Goal: Transaction & Acquisition: Purchase product/service

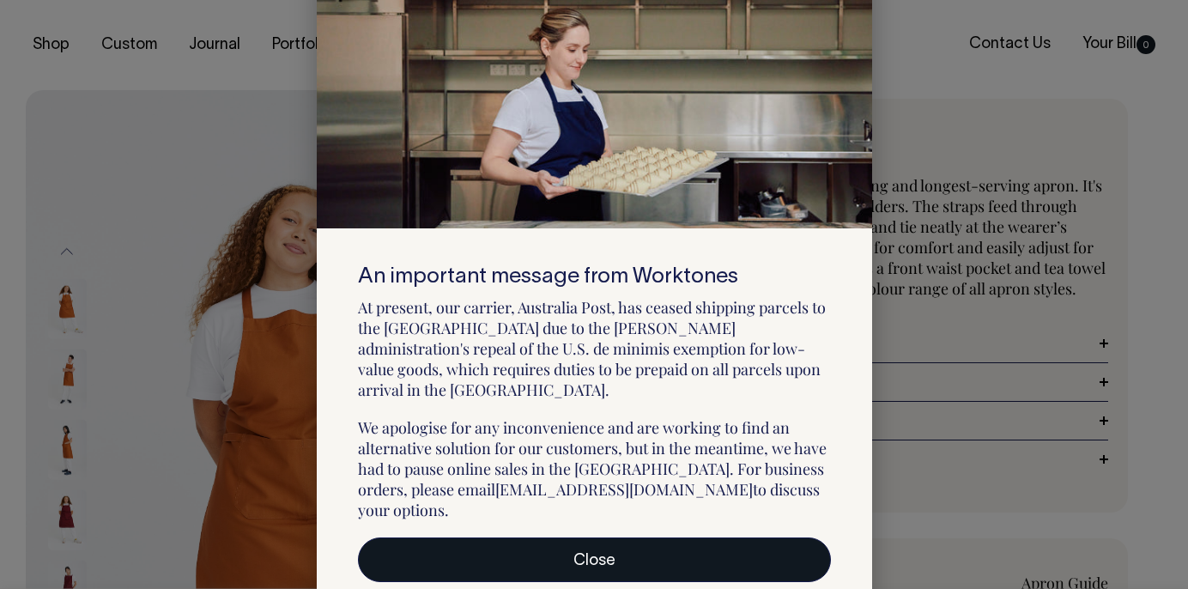
click at [587, 542] on link "Close" at bounding box center [594, 559] width 473 height 45
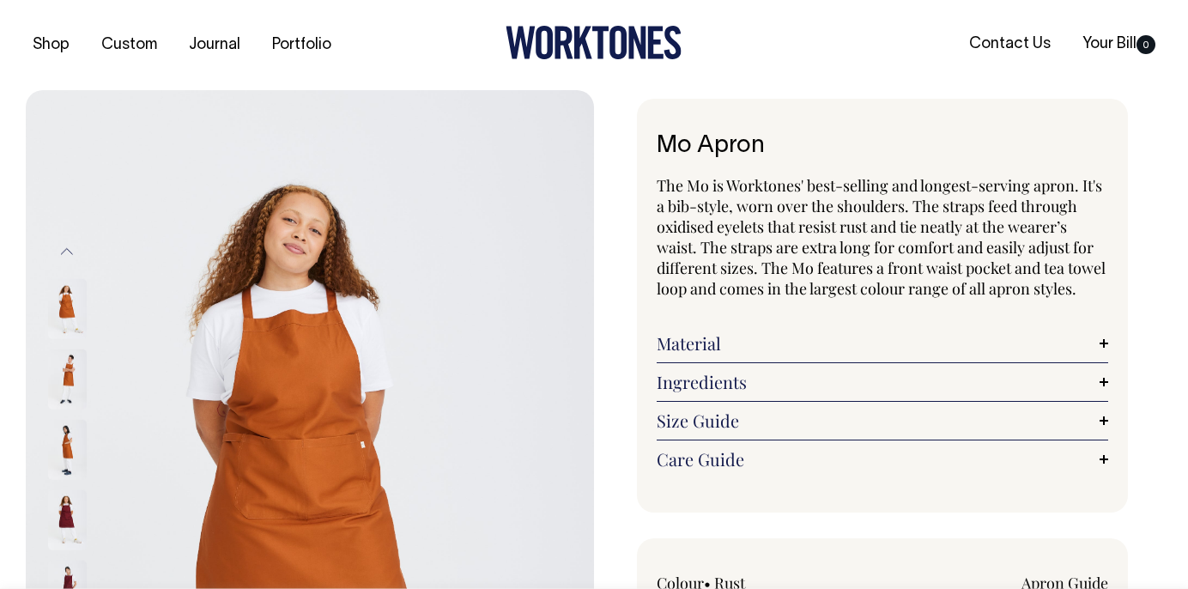
click at [62, 377] on img at bounding box center [67, 378] width 39 height 60
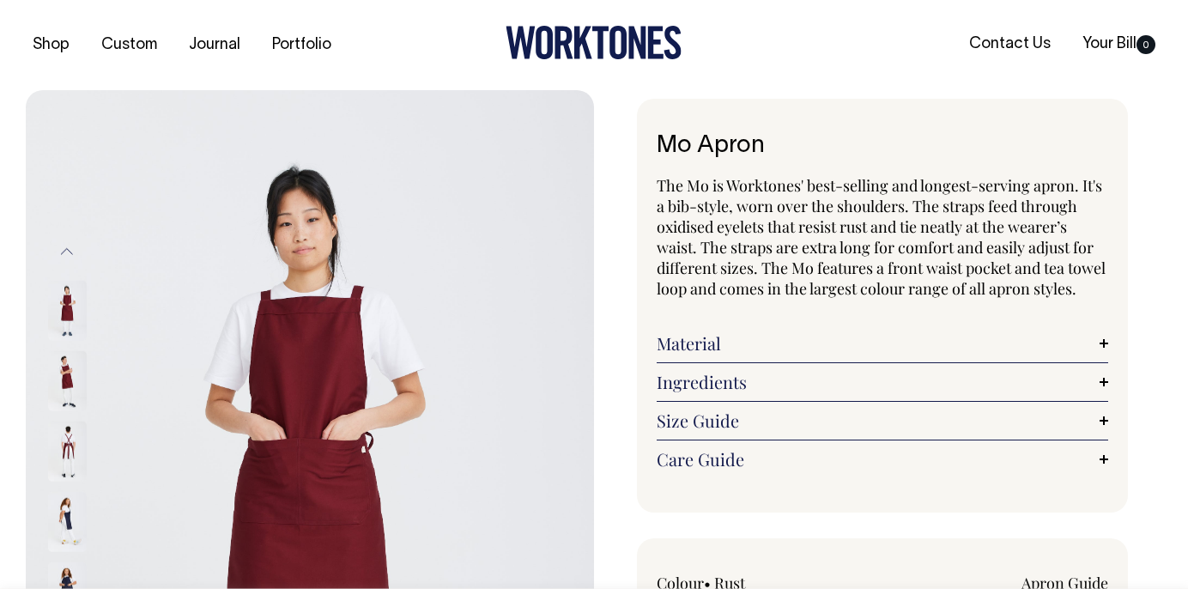
drag, startPoint x: 529, startPoint y: 439, endPoint x: 522, endPoint y: 180, distance: 258.4
click at [522, 180] on img at bounding box center [310, 516] width 568 height 852
click at [1105, 419] on link "Size Guide" at bounding box center [882, 420] width 451 height 21
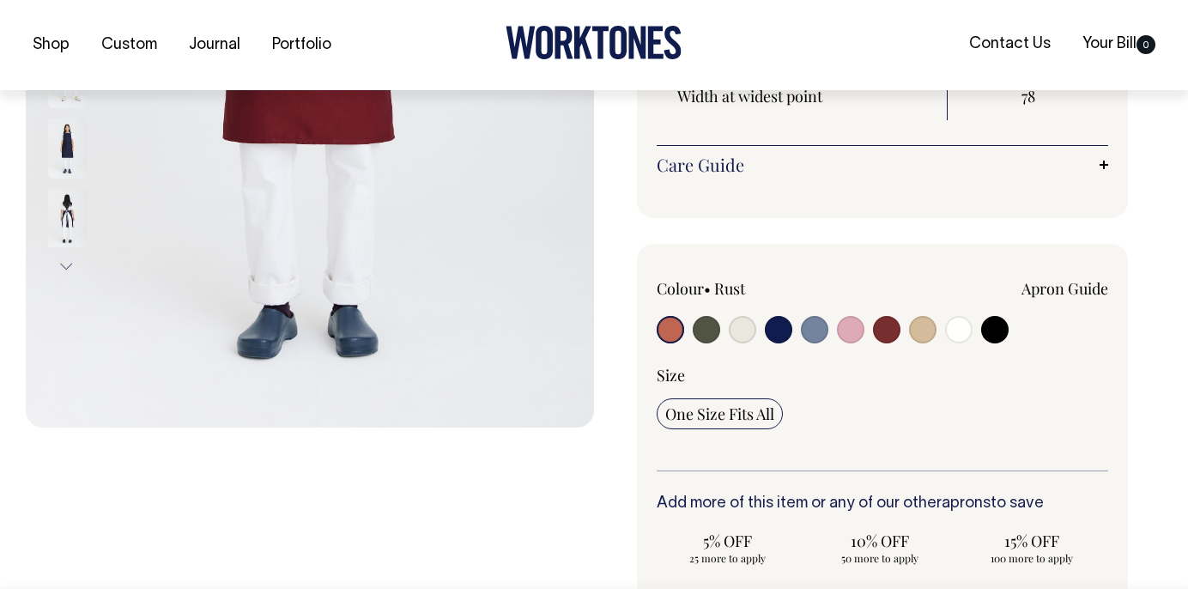
scroll to position [515, 0]
click at [667, 328] on input "radio" at bounding box center [670, 328] width 27 height 27
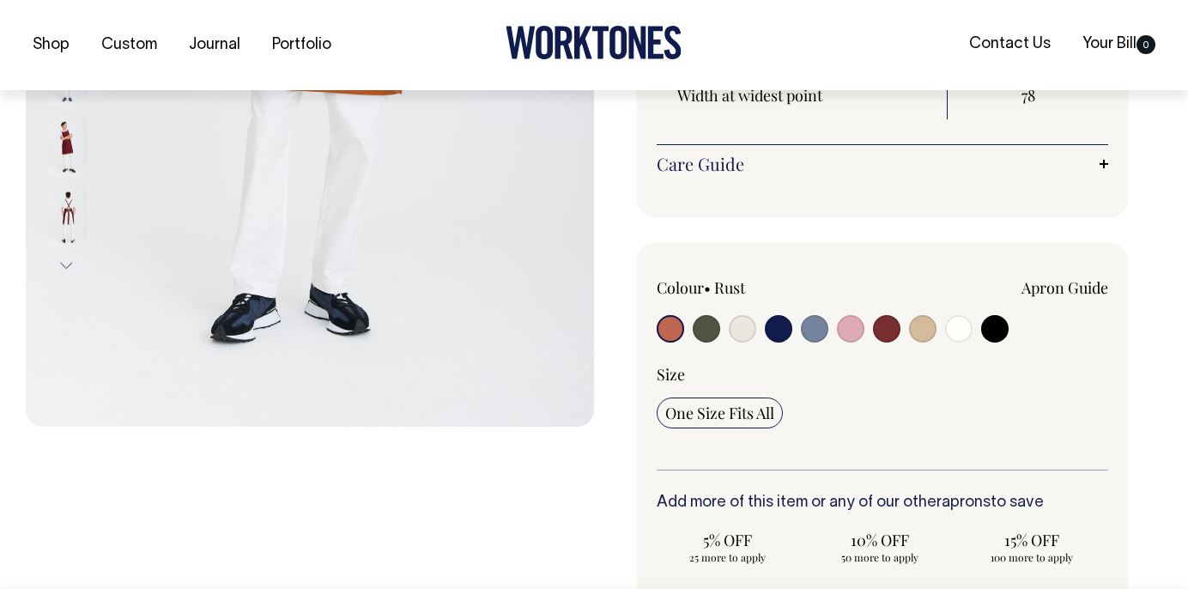
drag, startPoint x: 269, startPoint y: 324, endPoint x: 261, endPoint y: 432, distance: 108.4
click at [261, 432] on div at bounding box center [310, 286] width 568 height 1423
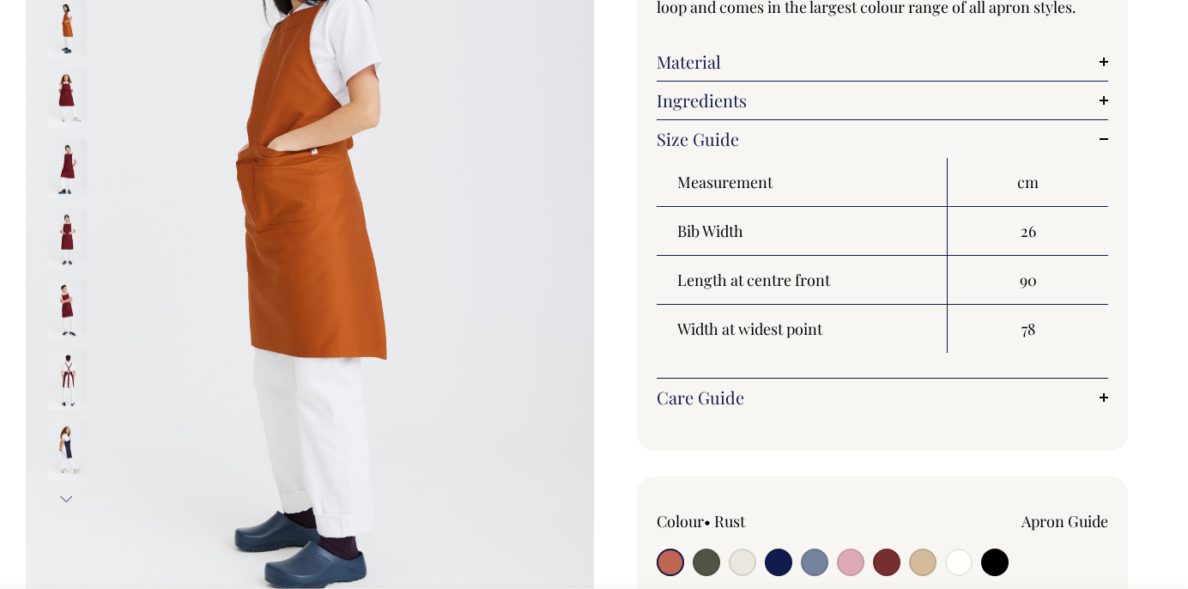
scroll to position [281, 0]
click at [62, 244] on img at bounding box center [67, 239] width 39 height 60
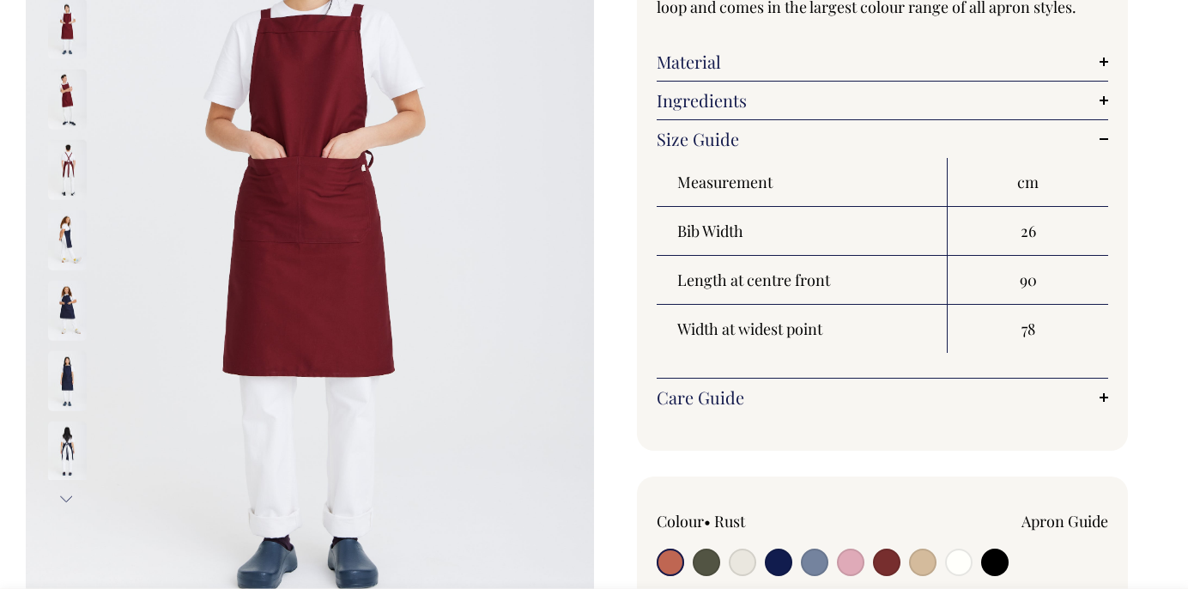
click at [661, 559] on input "radio" at bounding box center [670, 561] width 27 height 27
click at [707, 562] on input "radio" at bounding box center [706, 561] width 27 height 27
radio input "true"
select select "Olive"
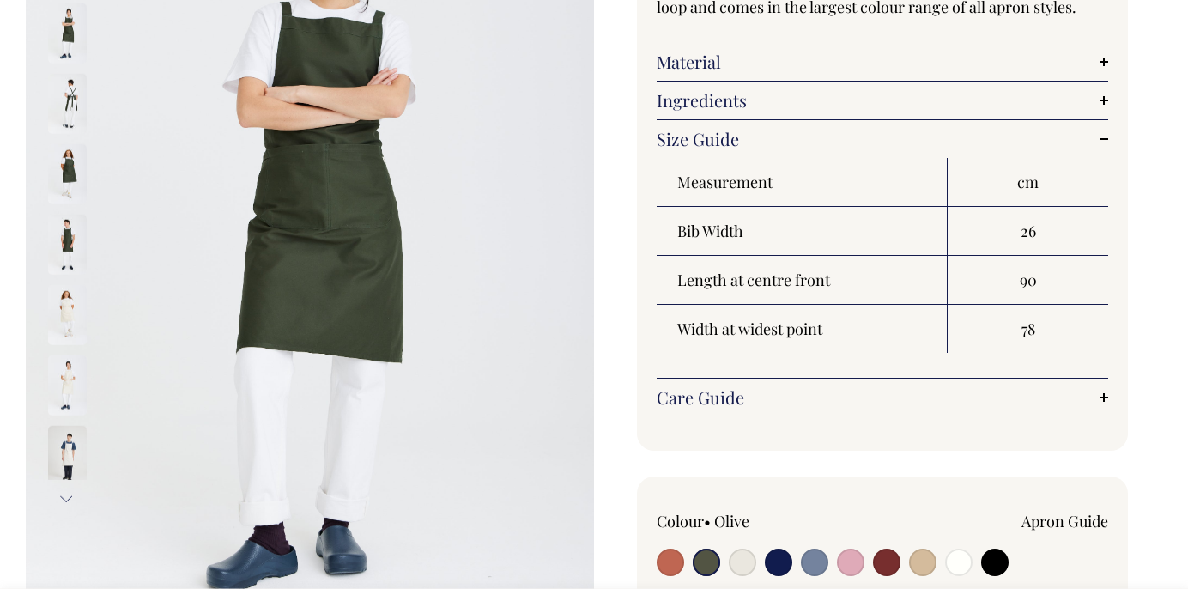
click at [737, 566] on input "radio" at bounding box center [742, 561] width 27 height 27
radio input "true"
select select "Natural"
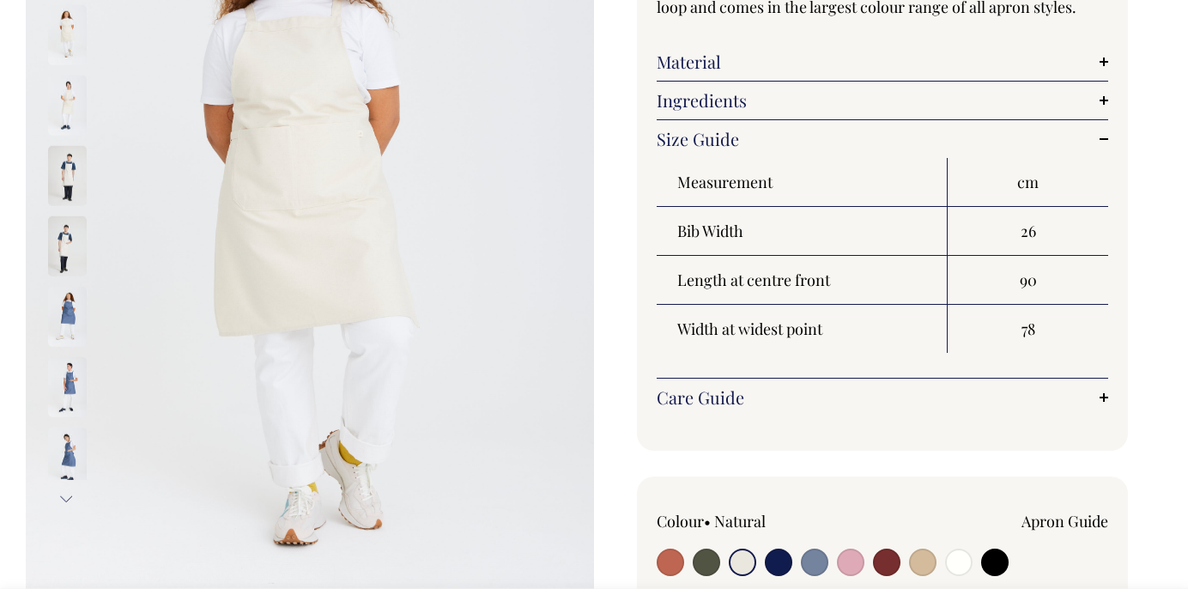
click at [768, 565] on input "radio" at bounding box center [778, 561] width 27 height 27
radio input "true"
select select "Dark Navy"
click at [768, 565] on input "radio" at bounding box center [778, 561] width 27 height 27
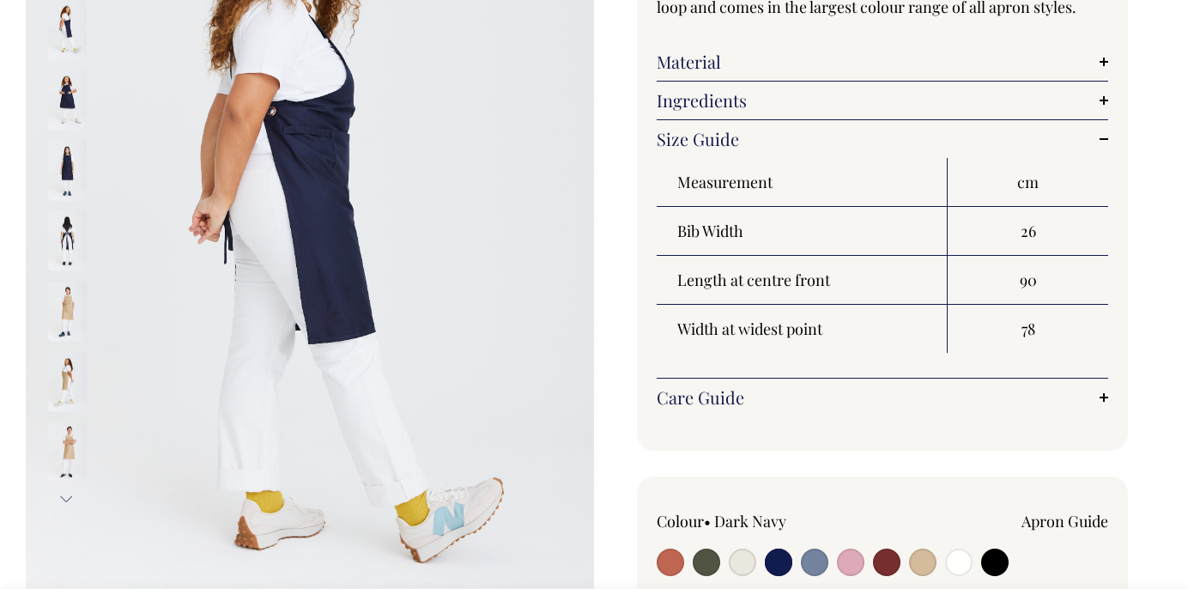
click at [814, 560] on input "radio" at bounding box center [814, 561] width 27 height 27
radio input "true"
select select "Blue/Grey"
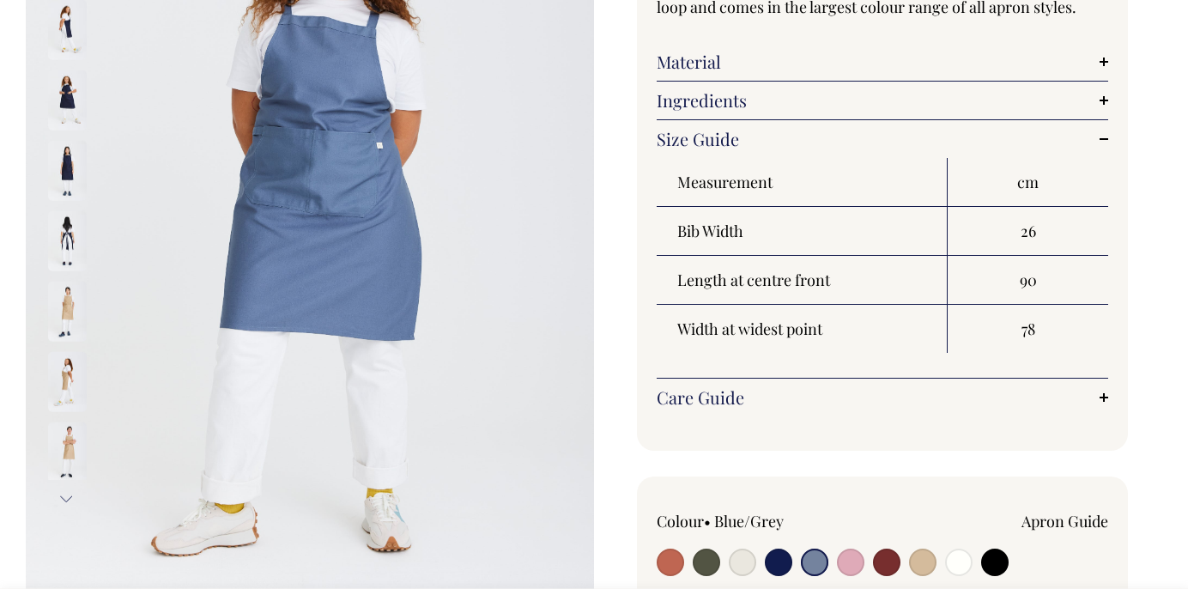
click at [814, 560] on input "radio" at bounding box center [814, 561] width 27 height 27
click at [848, 558] on input "radio" at bounding box center [850, 561] width 27 height 27
radio input "true"
select select "Pink"
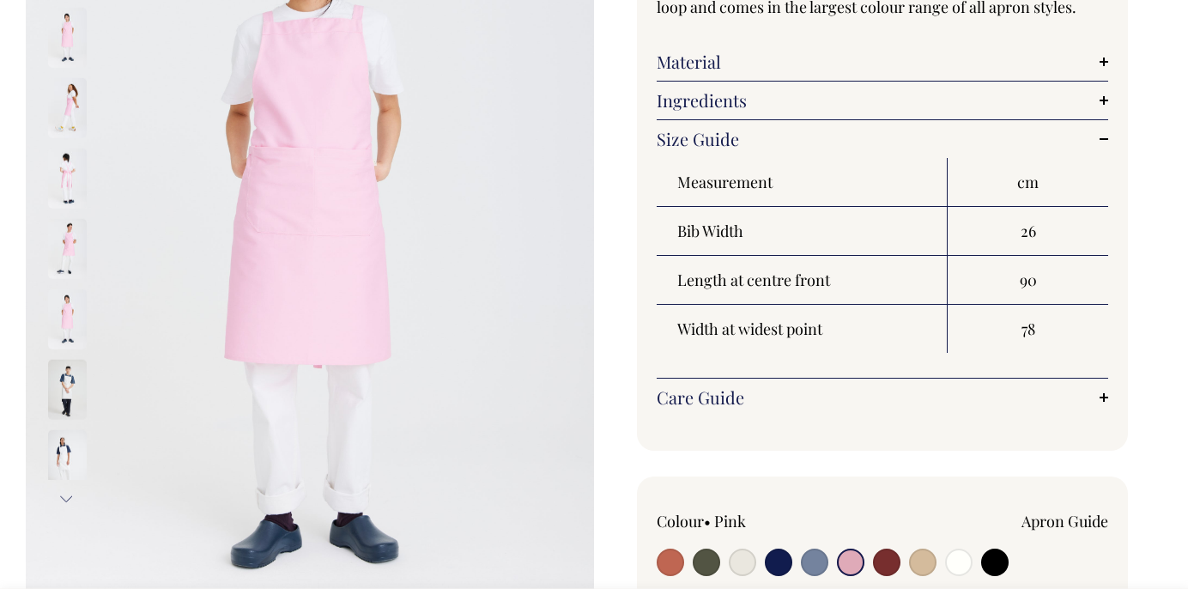
click at [890, 559] on input "radio" at bounding box center [886, 561] width 27 height 27
radio input "true"
select select "Burgundy"
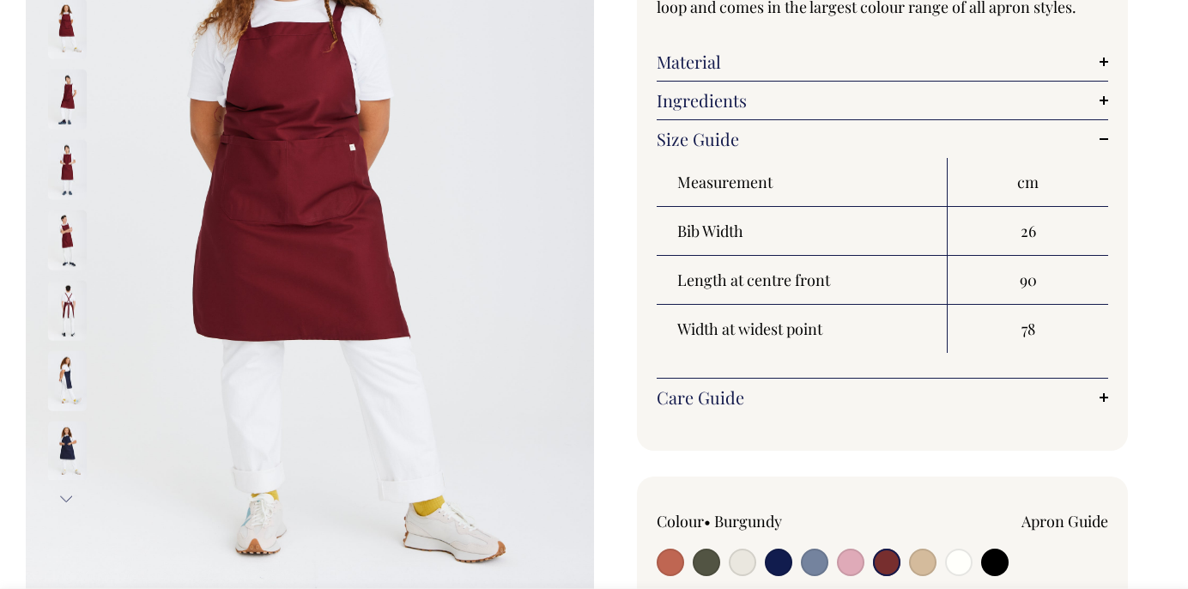
click at [920, 562] on input "radio" at bounding box center [922, 561] width 27 height 27
radio input "true"
radio input "false"
select select "Khaki"
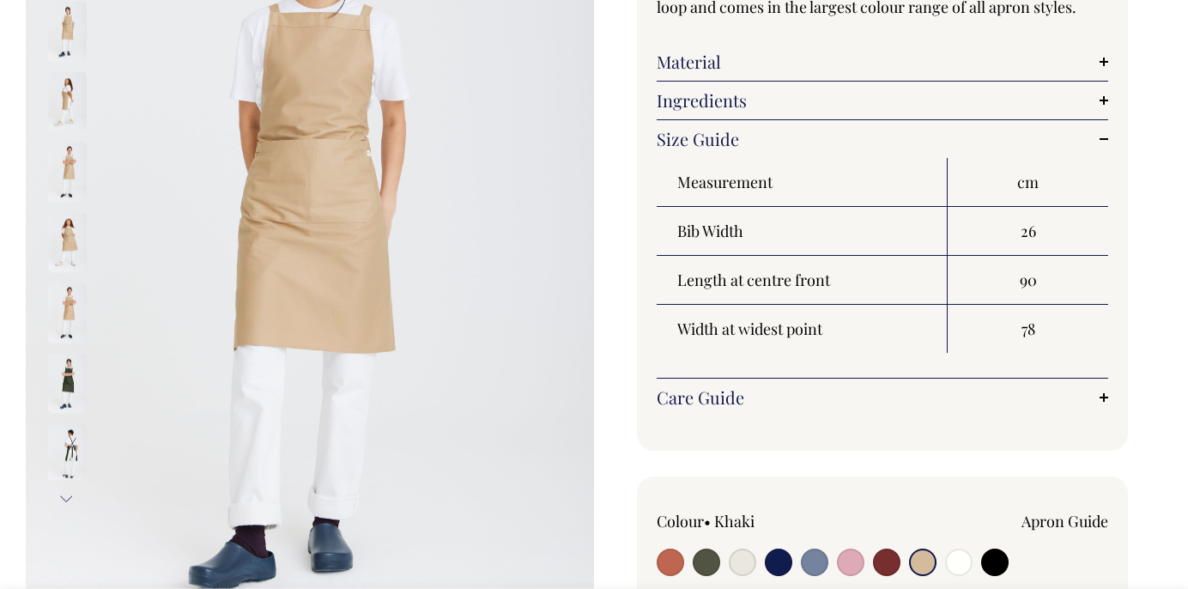
click at [959, 561] on input "radio" at bounding box center [958, 561] width 27 height 27
radio input "true"
select select "Off-White"
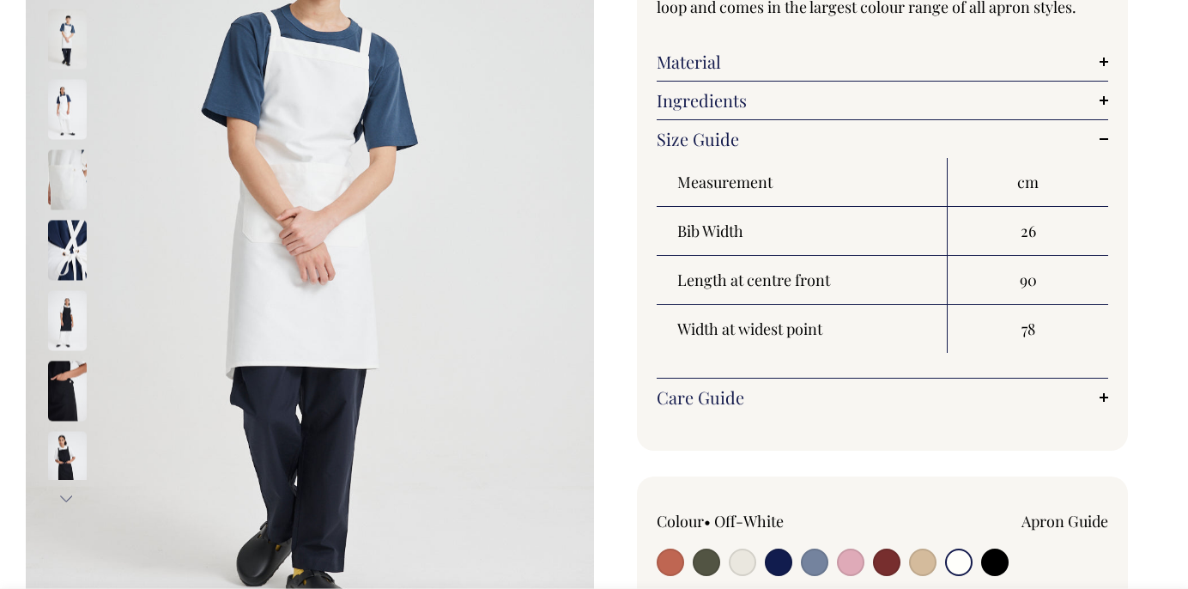
click at [991, 561] on input "radio" at bounding box center [994, 561] width 27 height 27
radio input "true"
select select "Black"
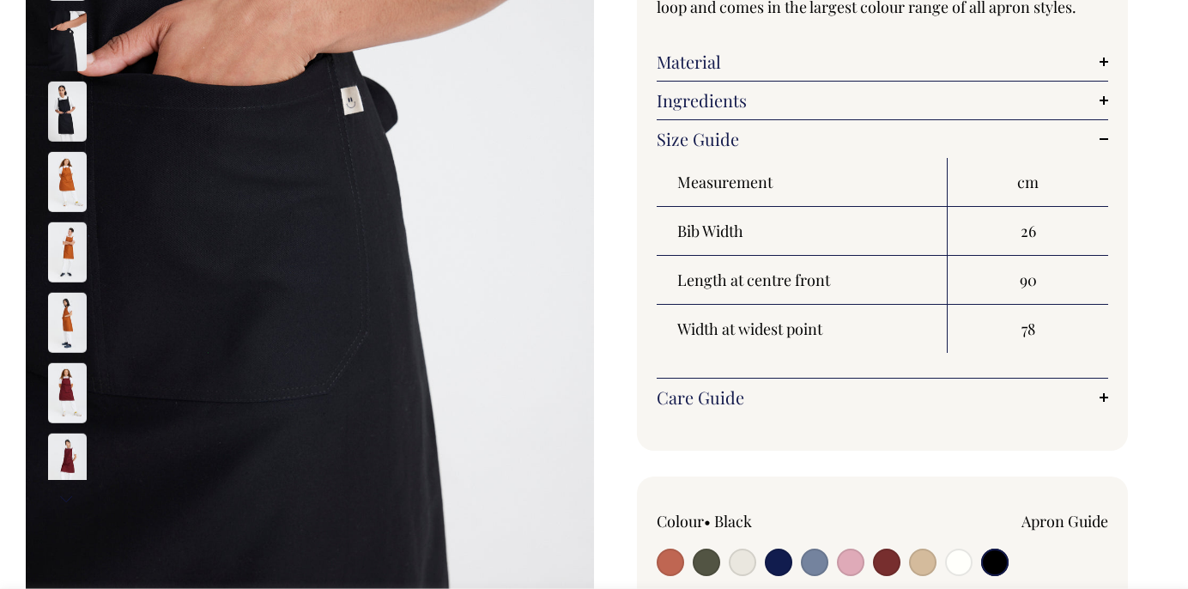
click at [665, 562] on input "radio" at bounding box center [670, 561] width 27 height 27
radio input "true"
select select "Rust"
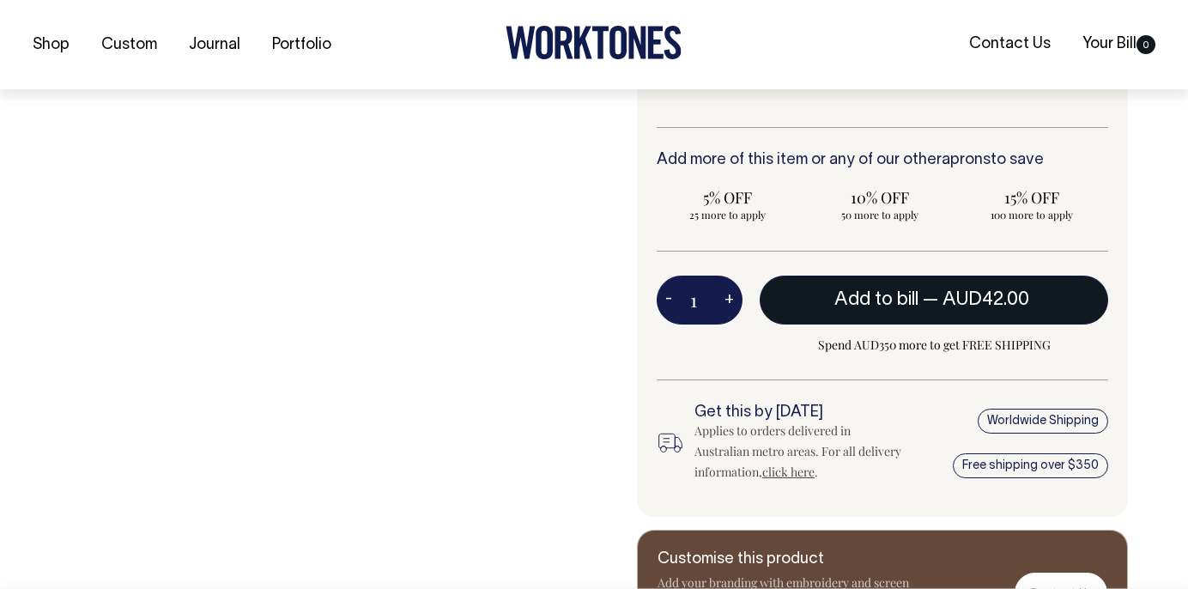
scroll to position [858, 0]
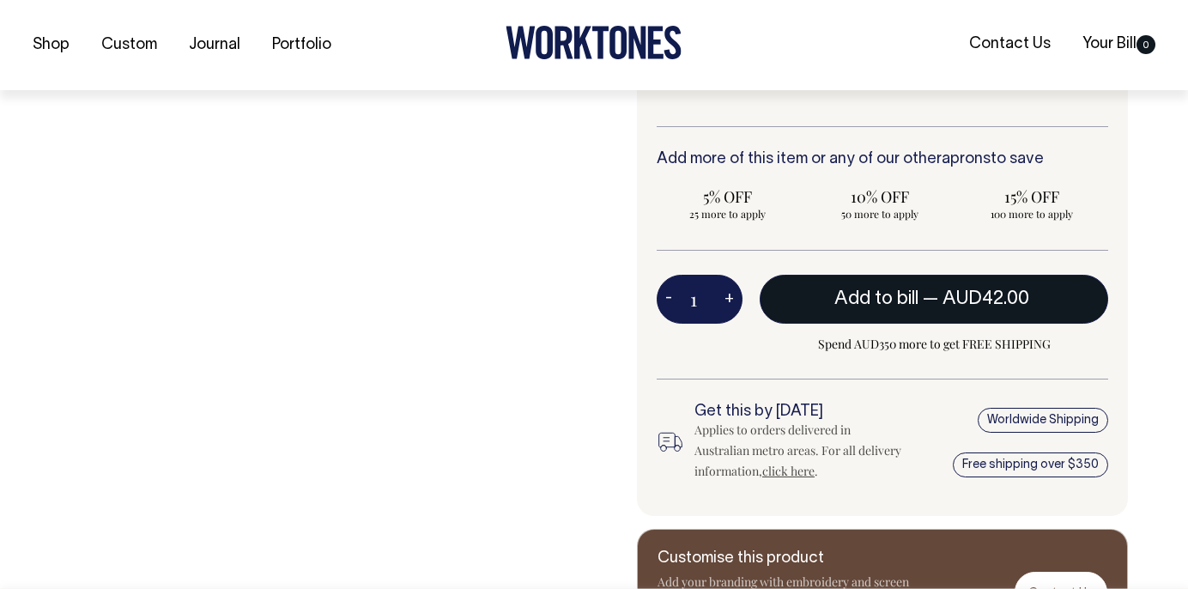
click at [842, 299] on span "Add to bill" at bounding box center [876, 298] width 84 height 17
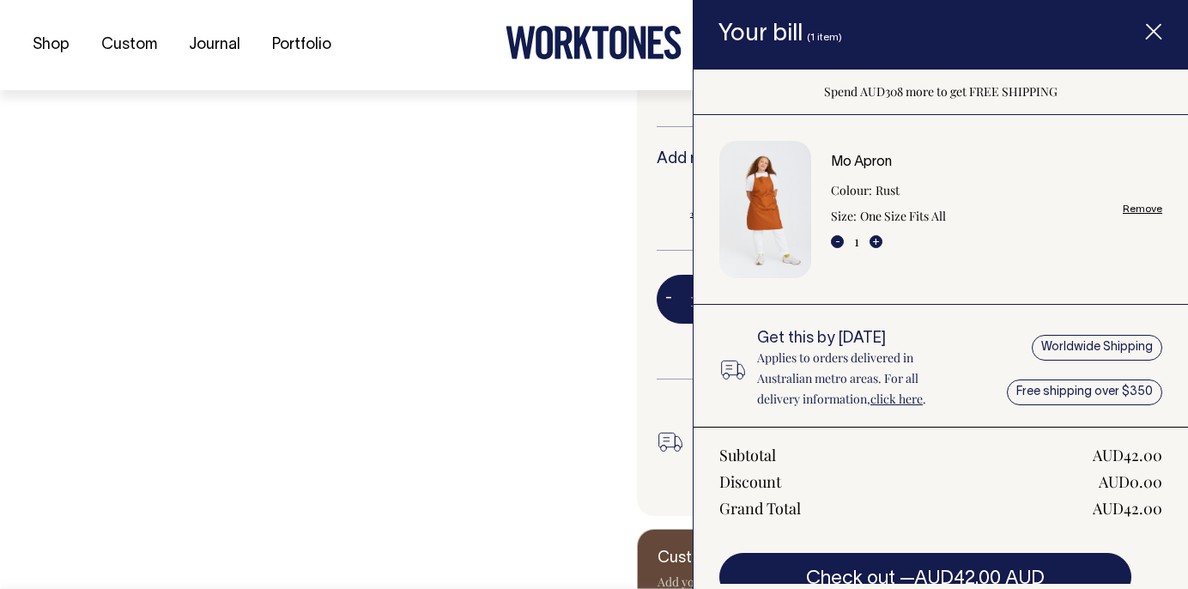
click at [1154, 37] on icon "Item added to your cart" at bounding box center [1153, 32] width 17 height 17
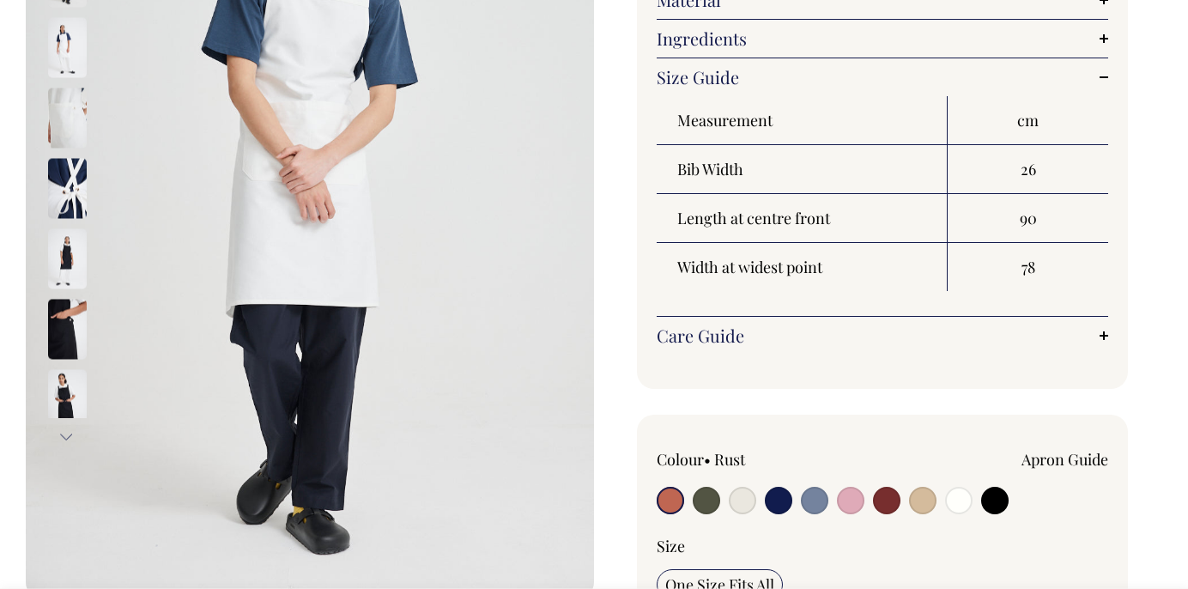
scroll to position [343, 0]
click at [921, 495] on input "radio" at bounding box center [922, 500] width 27 height 27
radio input "true"
radio input "false"
select select "Khaki"
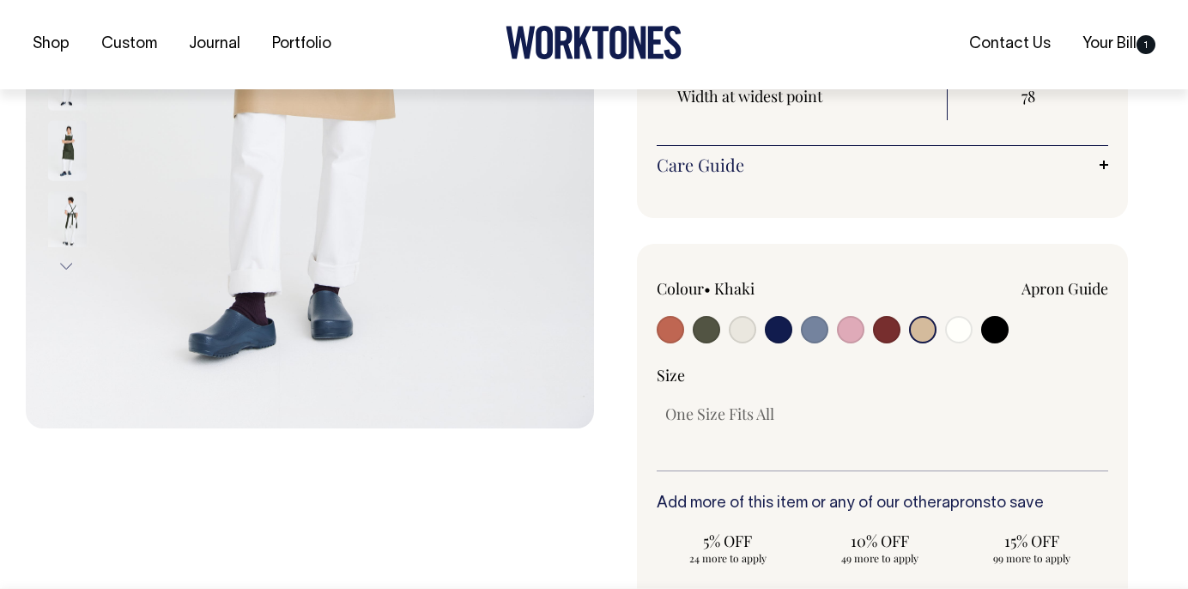
scroll to position [515, 0]
click at [779, 327] on input "radio" at bounding box center [778, 328] width 27 height 27
radio input "true"
select select "Dark Navy"
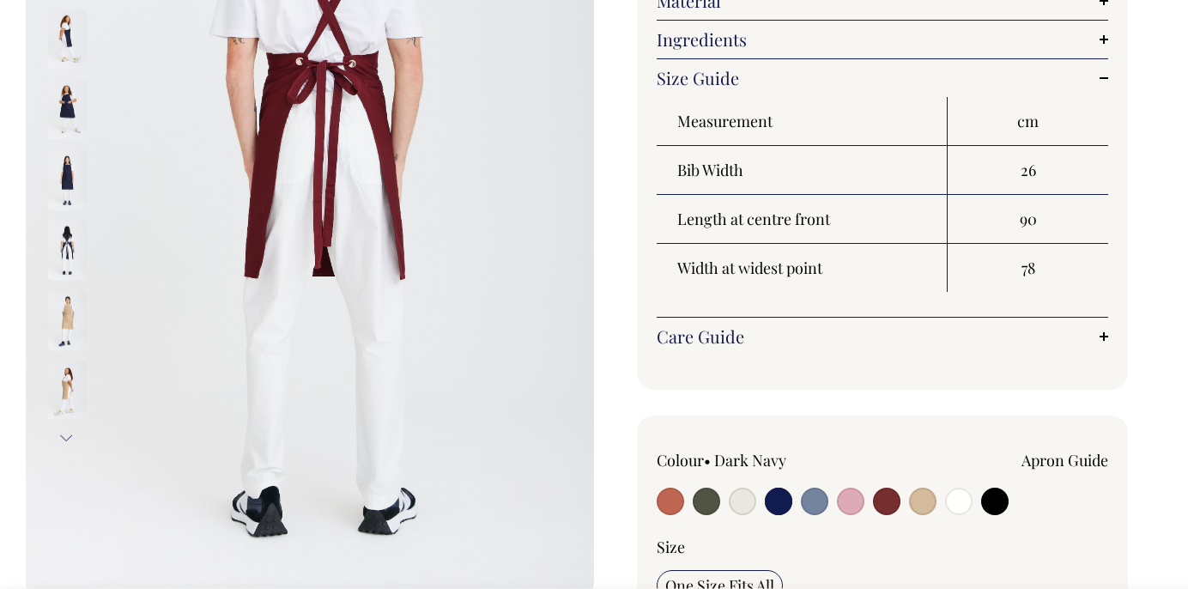
scroll to position [343, 0]
click at [772, 500] on input "radio" at bounding box center [778, 500] width 27 height 27
click at [60, 96] on img at bounding box center [67, 108] width 39 height 60
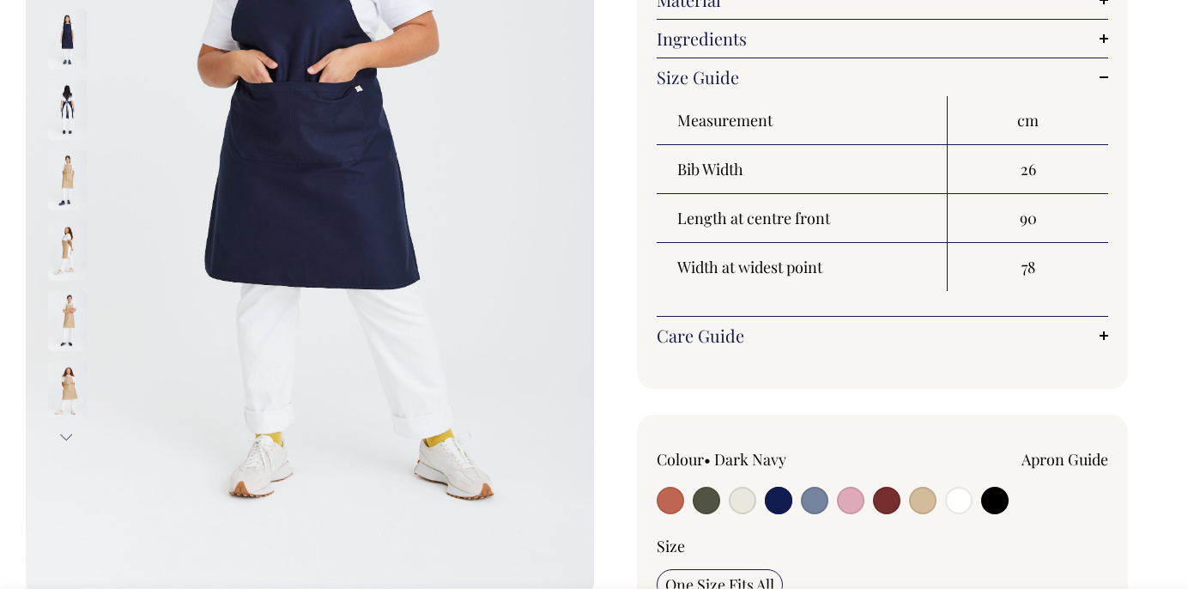
click at [807, 496] on input "radio" at bounding box center [814, 500] width 27 height 27
radio input "true"
select select "Blue/Grey"
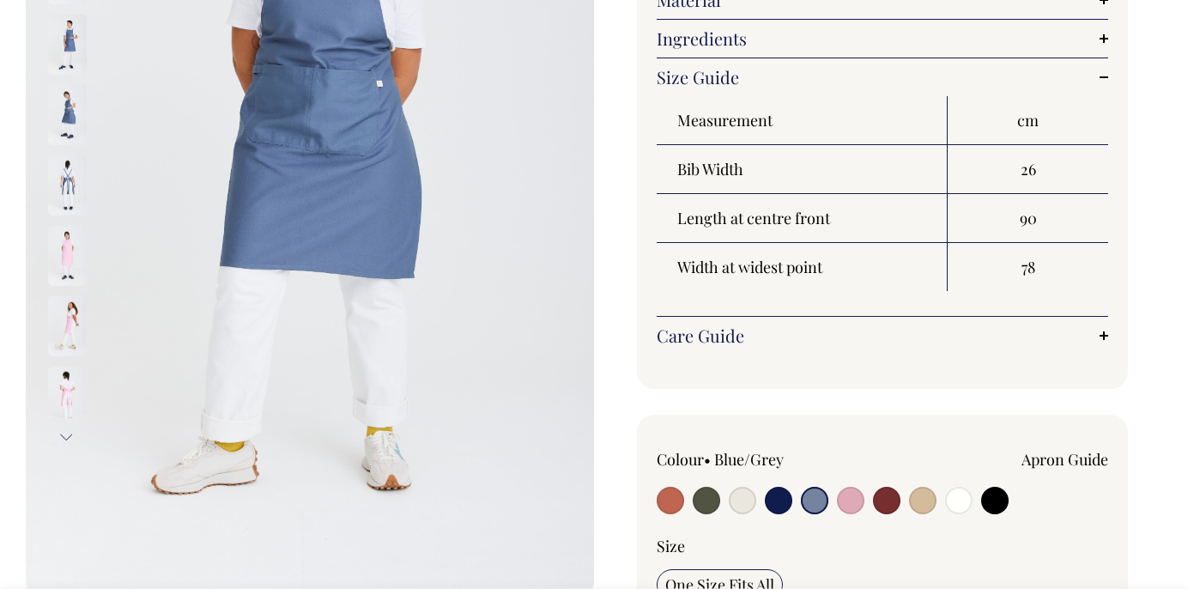
click at [784, 504] on input "radio" at bounding box center [778, 500] width 27 height 27
radio input "true"
select select "Dark Navy"
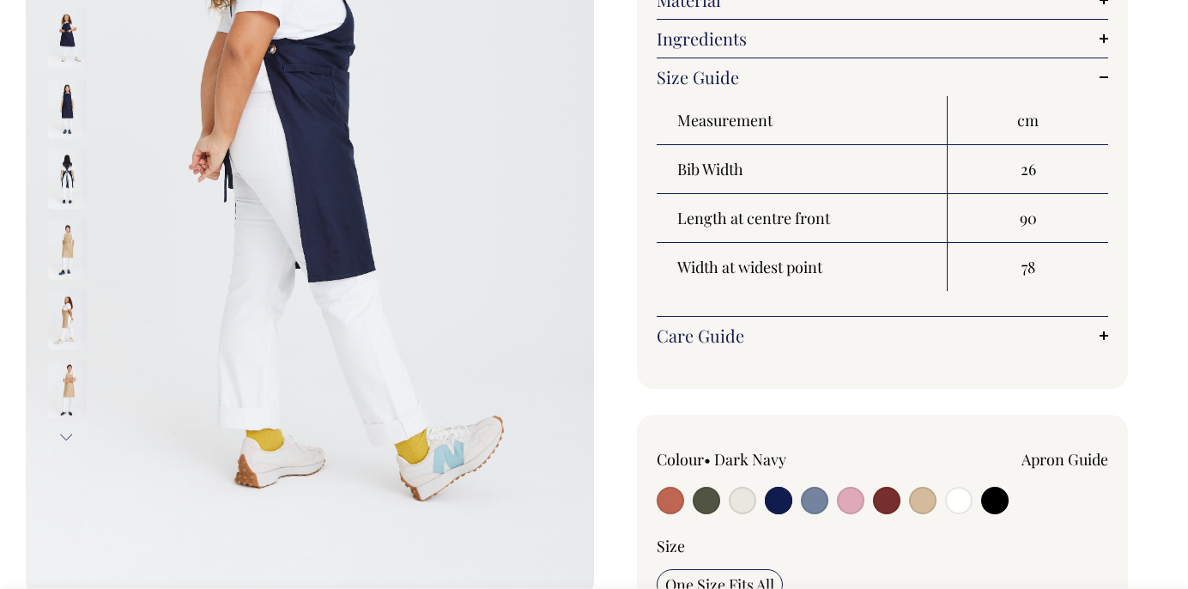
click at [738, 500] on input "radio" at bounding box center [742, 500] width 27 height 27
radio input "true"
select select "Natural"
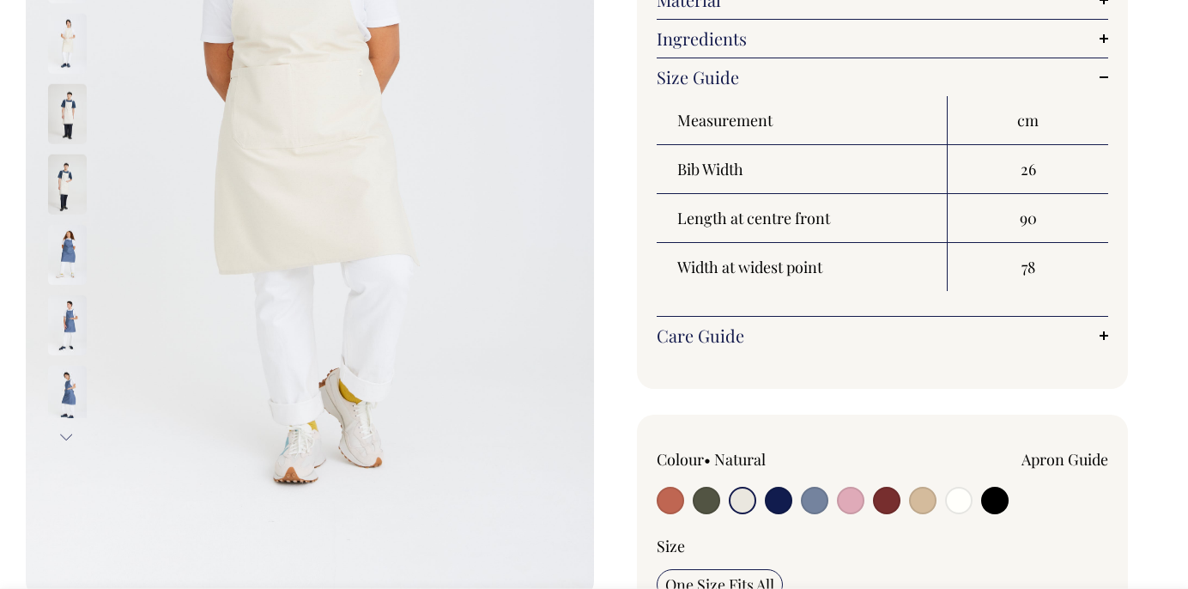
click at [710, 498] on input "radio" at bounding box center [706, 500] width 27 height 27
radio input "true"
select select "Olive"
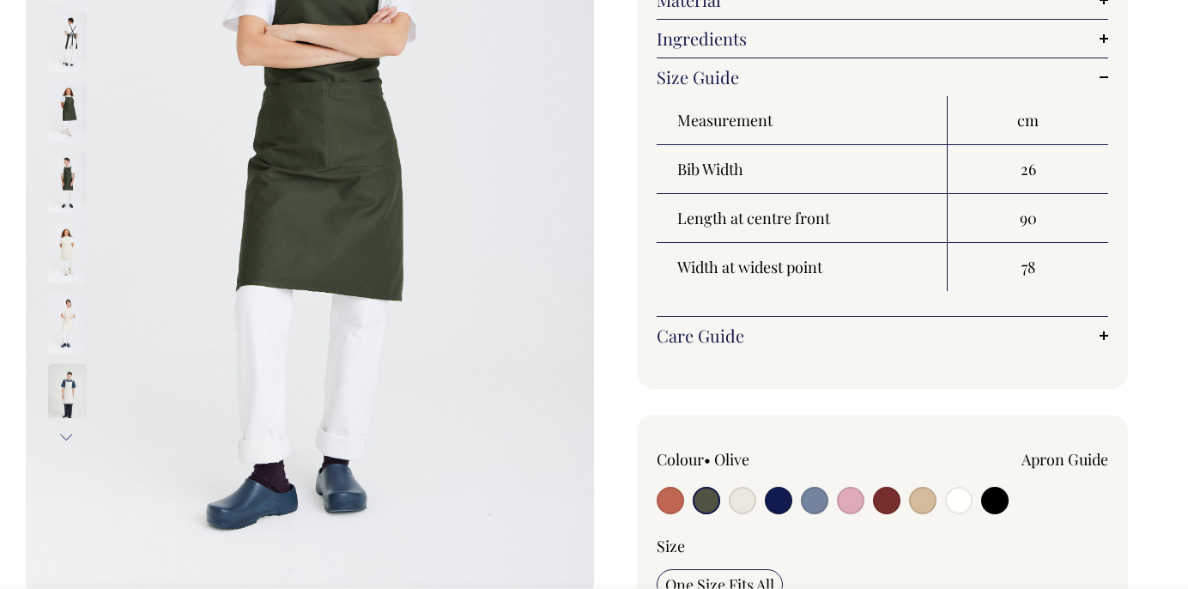
click at [666, 502] on input "radio" at bounding box center [670, 500] width 27 height 27
radio input "true"
select select "Rust"
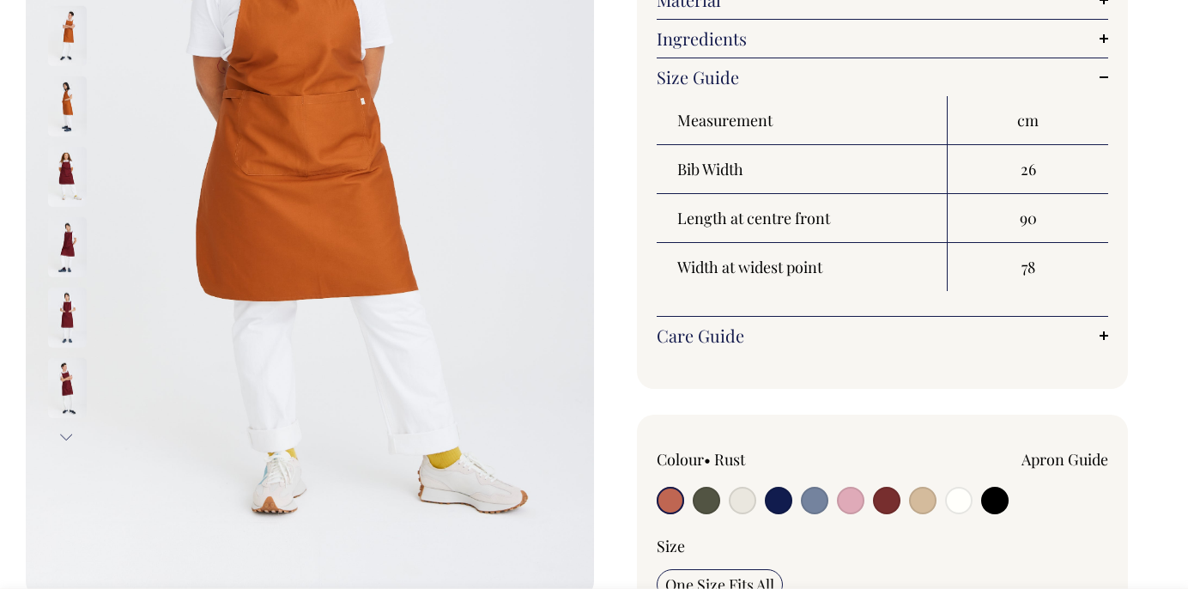
click at [917, 499] on input "radio" at bounding box center [922, 500] width 27 height 27
radio input "true"
radio input "false"
select select "Khaki"
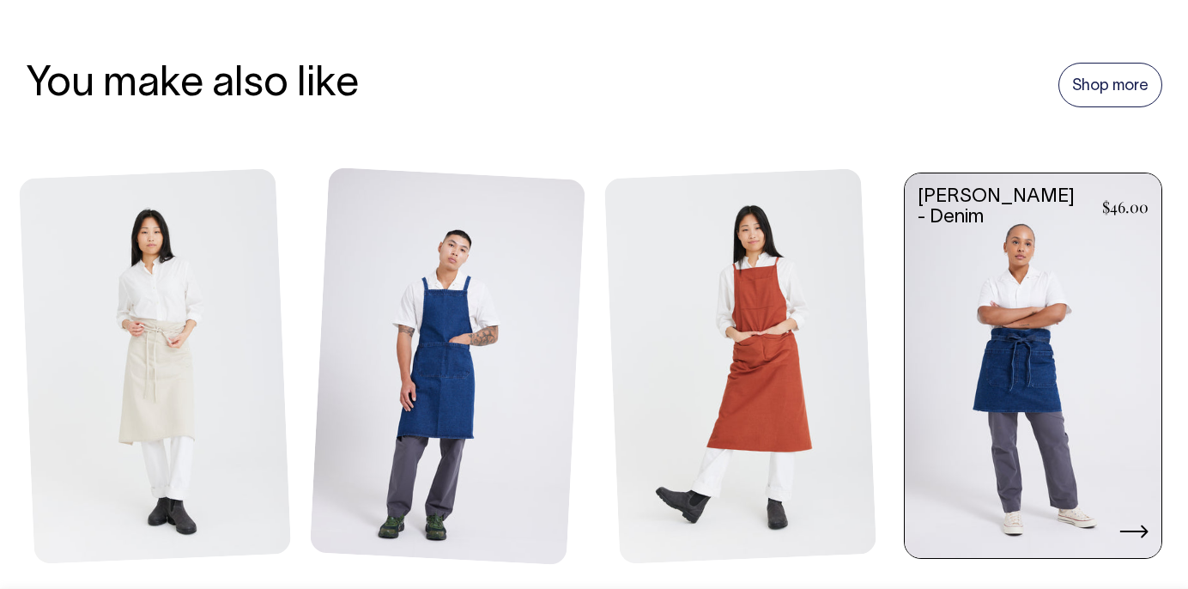
scroll to position [2231, 0]
click at [1138, 524] on icon at bounding box center [1133, 531] width 29 height 14
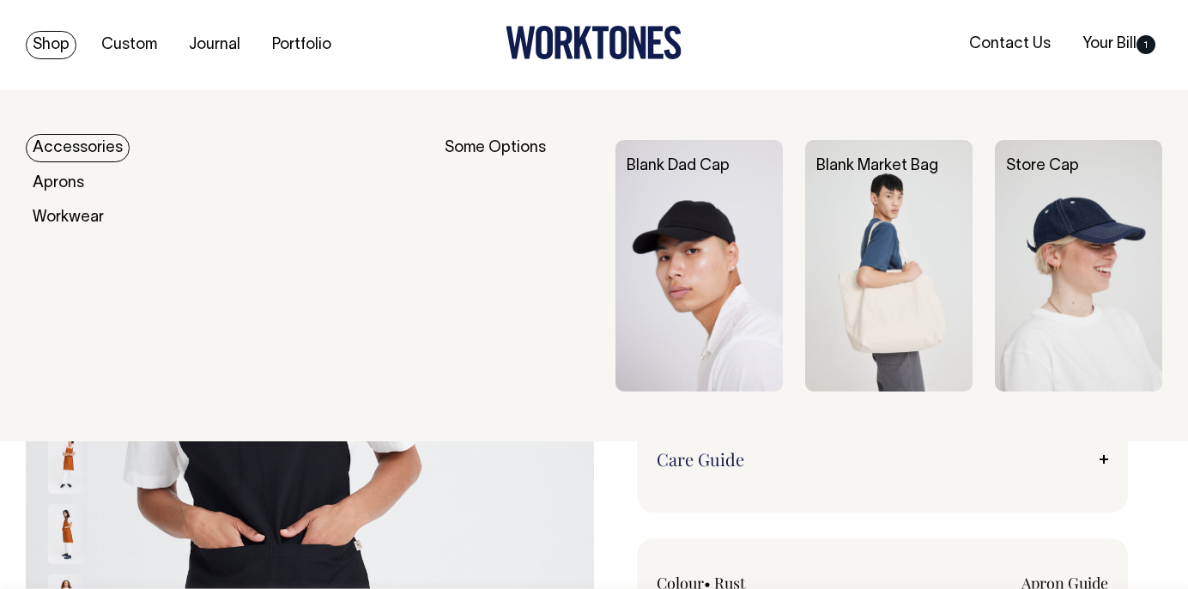
click at [43, 41] on link "Shop" at bounding box center [51, 45] width 51 height 28
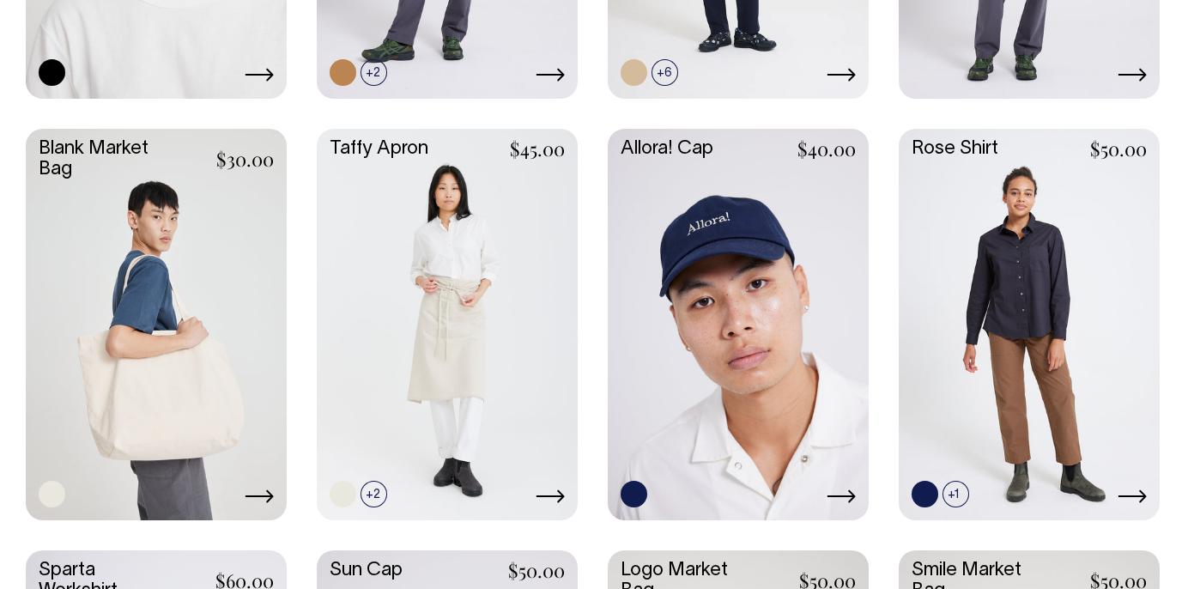
scroll to position [2060, 0]
click at [130, 368] on link at bounding box center [156, 323] width 261 height 388
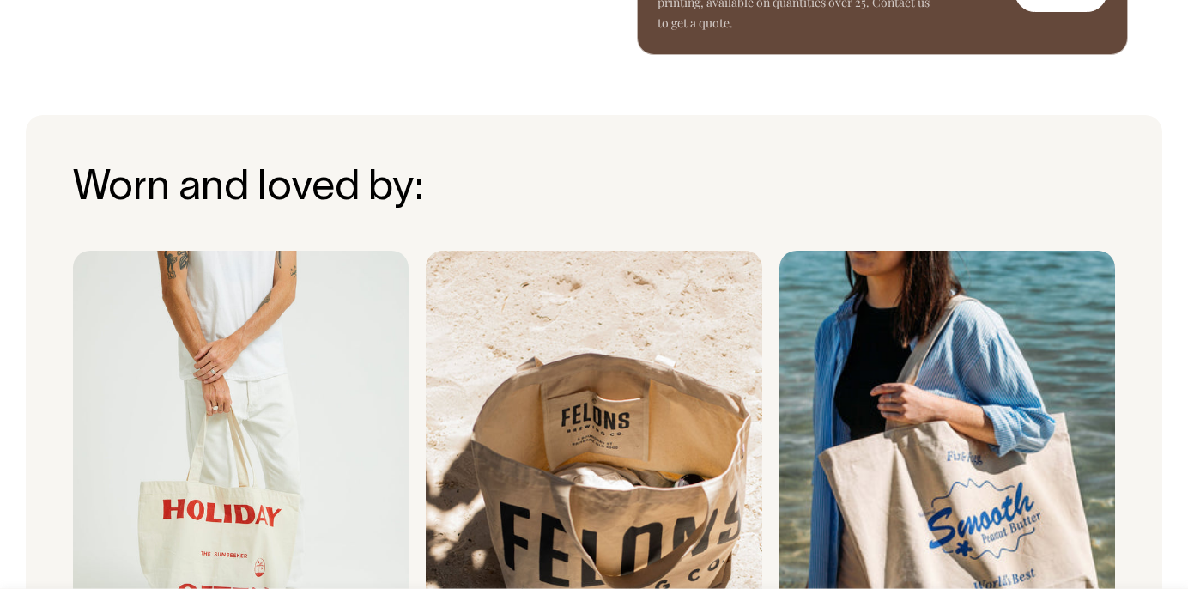
scroll to position [1038, 0]
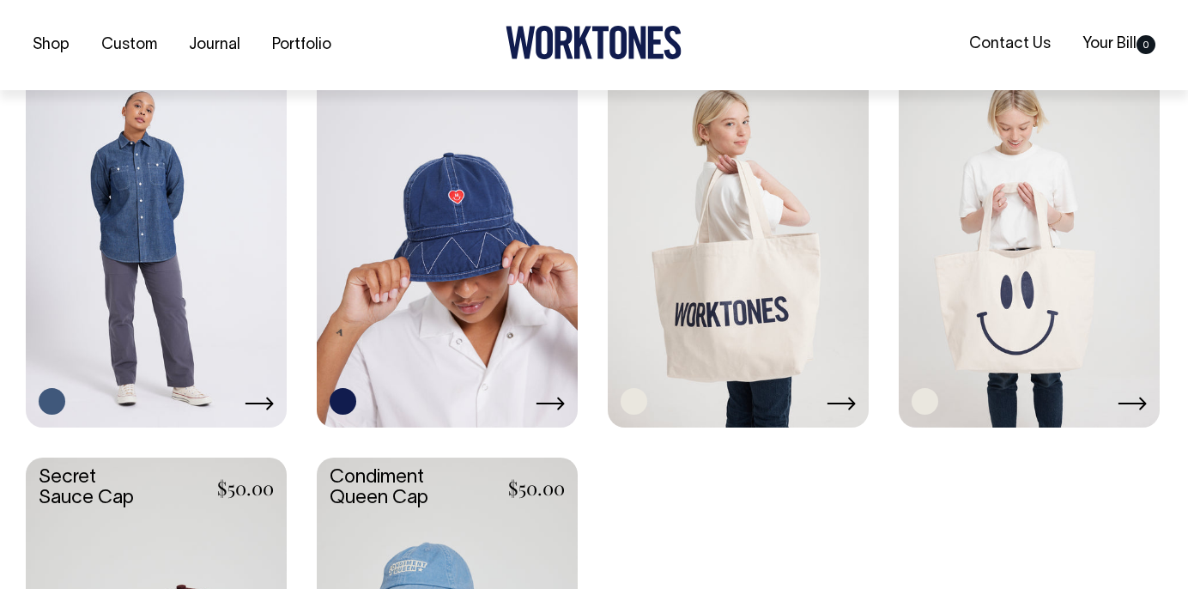
scroll to position [2575, 0]
click at [1044, 301] on link at bounding box center [1029, 229] width 261 height 388
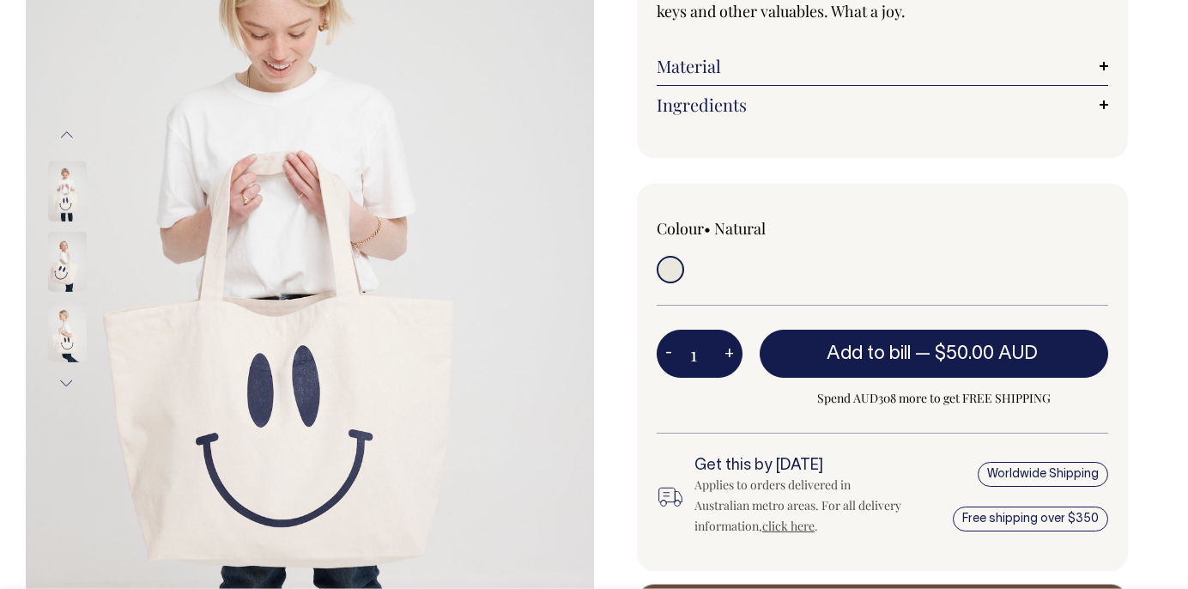
scroll to position [257, 0]
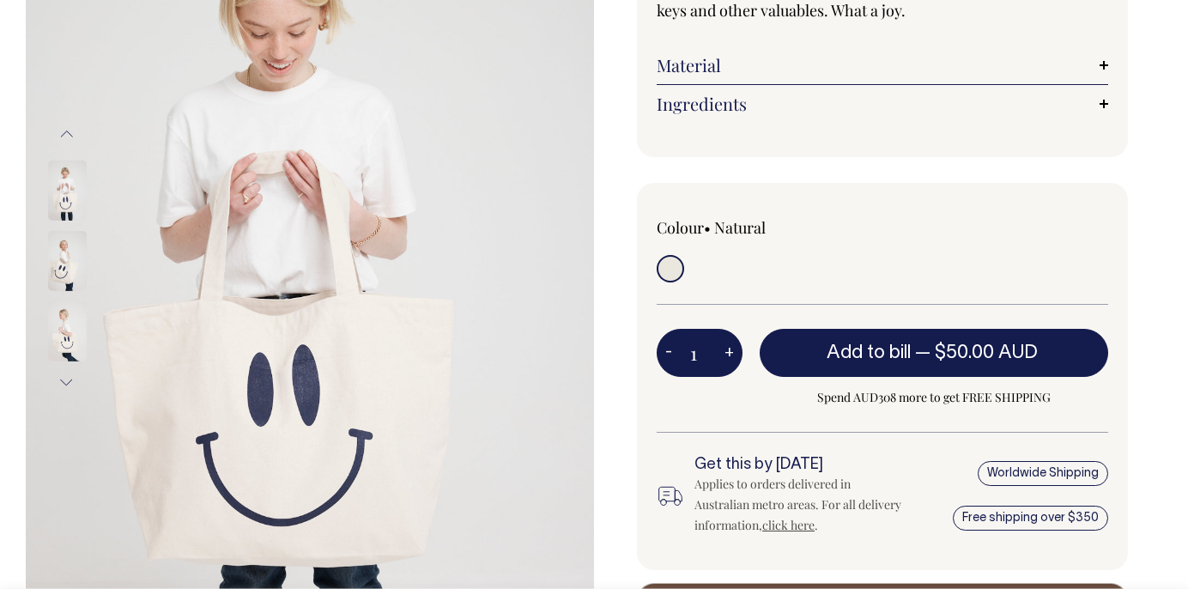
click at [51, 309] on img at bounding box center [67, 331] width 39 height 60
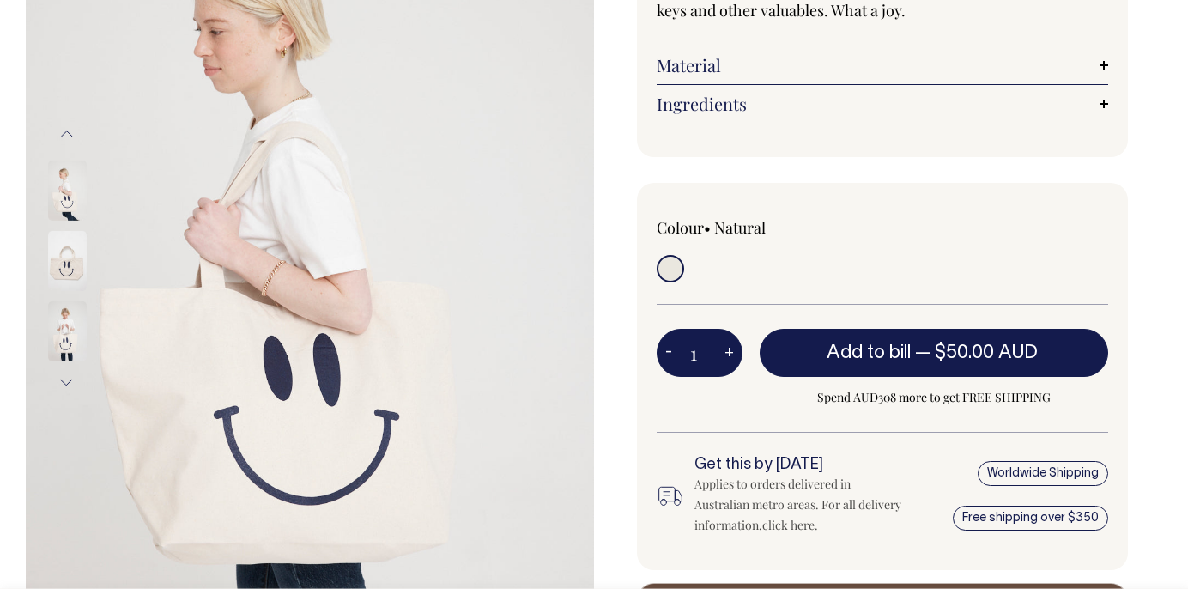
click at [69, 267] on img at bounding box center [67, 261] width 39 height 60
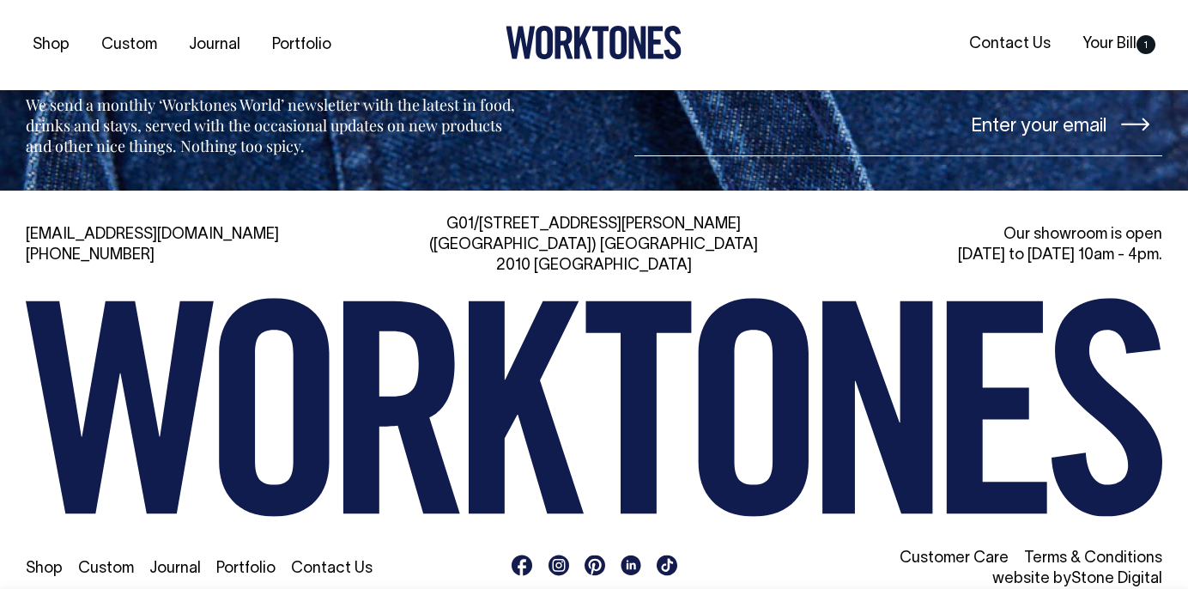
scroll to position [1888, 0]
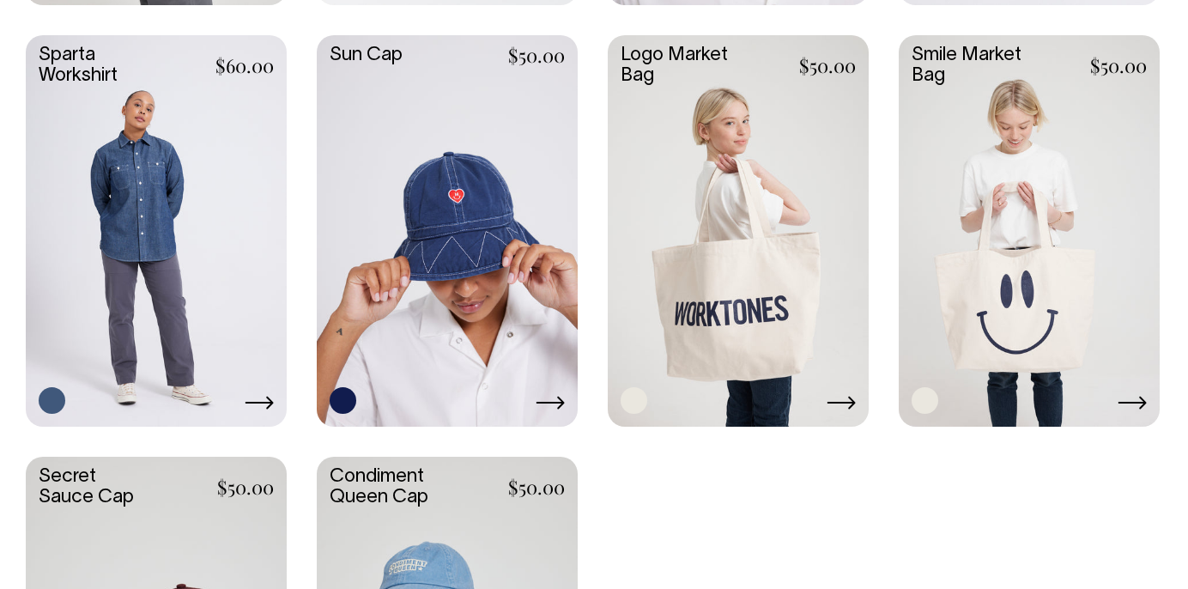
click at [754, 330] on link at bounding box center [738, 229] width 261 height 388
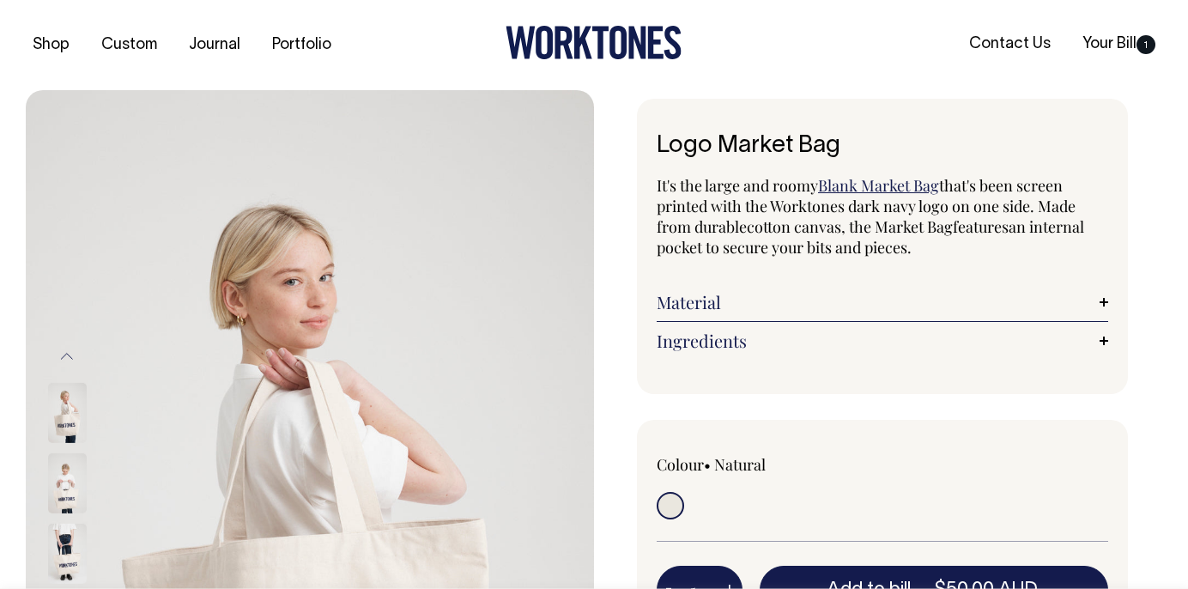
click at [58, 500] on img at bounding box center [67, 483] width 39 height 60
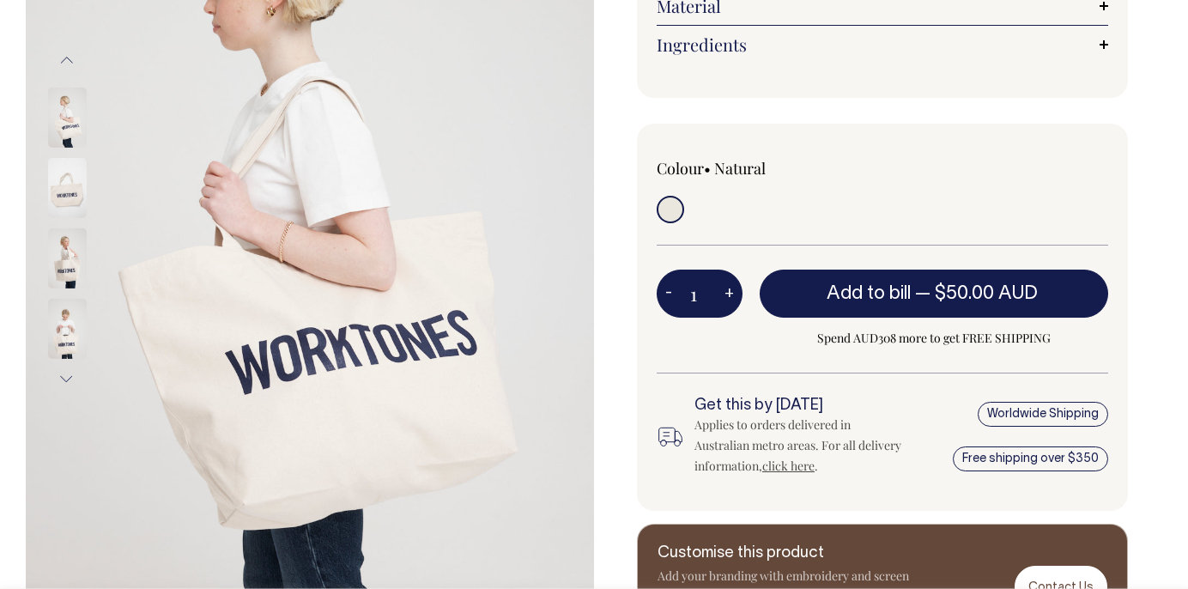
scroll to position [300, 0]
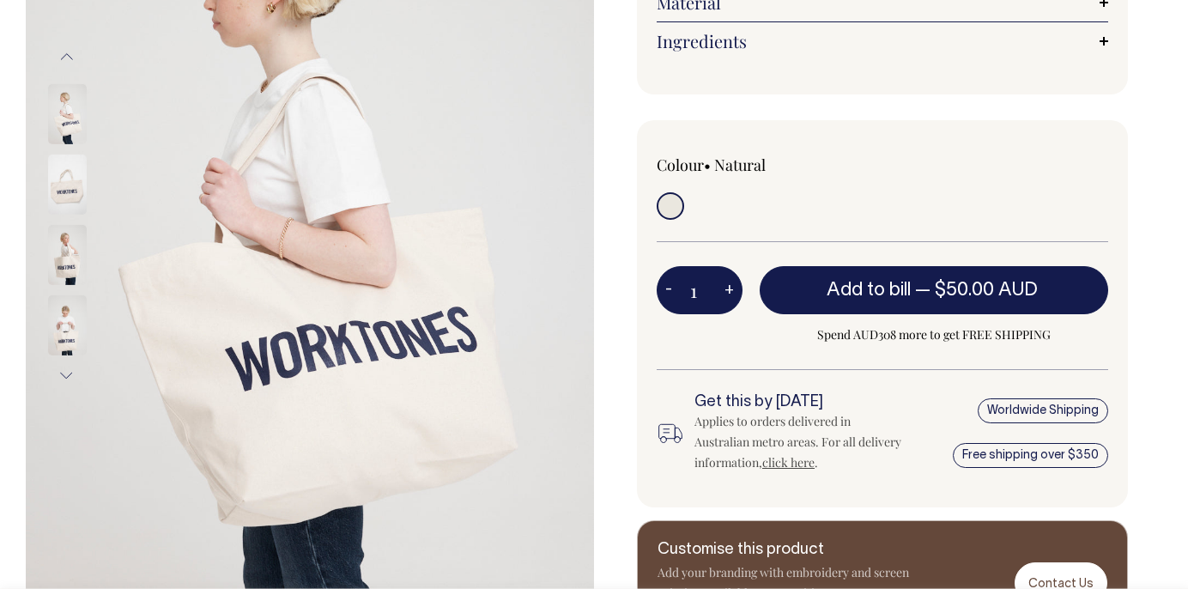
click at [69, 262] on img at bounding box center [67, 255] width 39 height 60
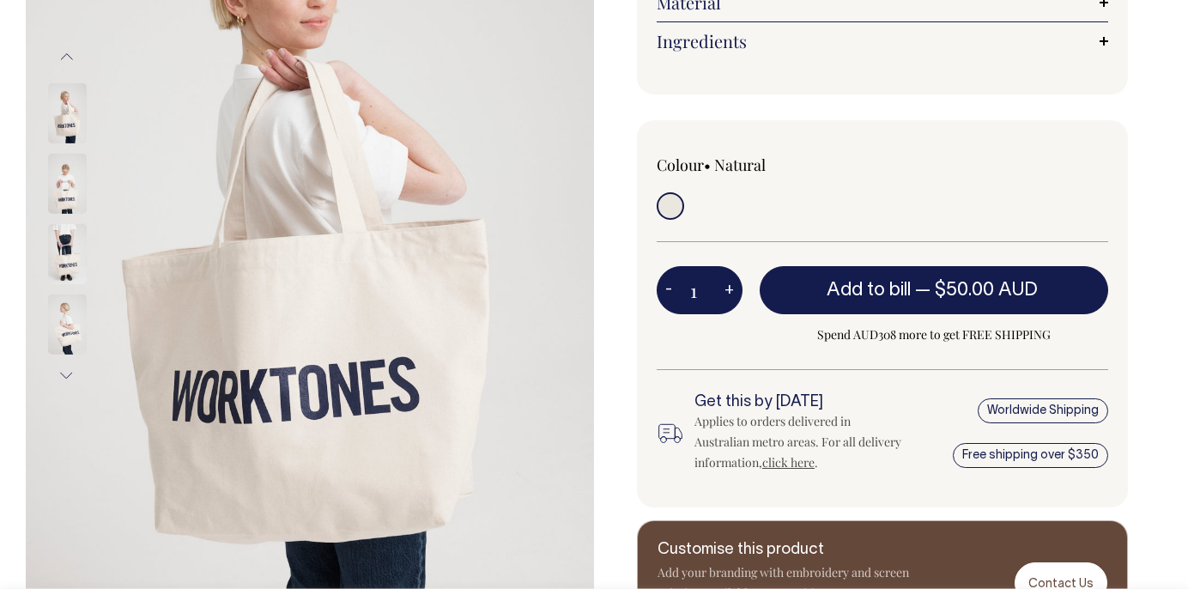
click at [62, 190] on img at bounding box center [67, 184] width 39 height 60
click at [57, 119] on img at bounding box center [67, 113] width 39 height 60
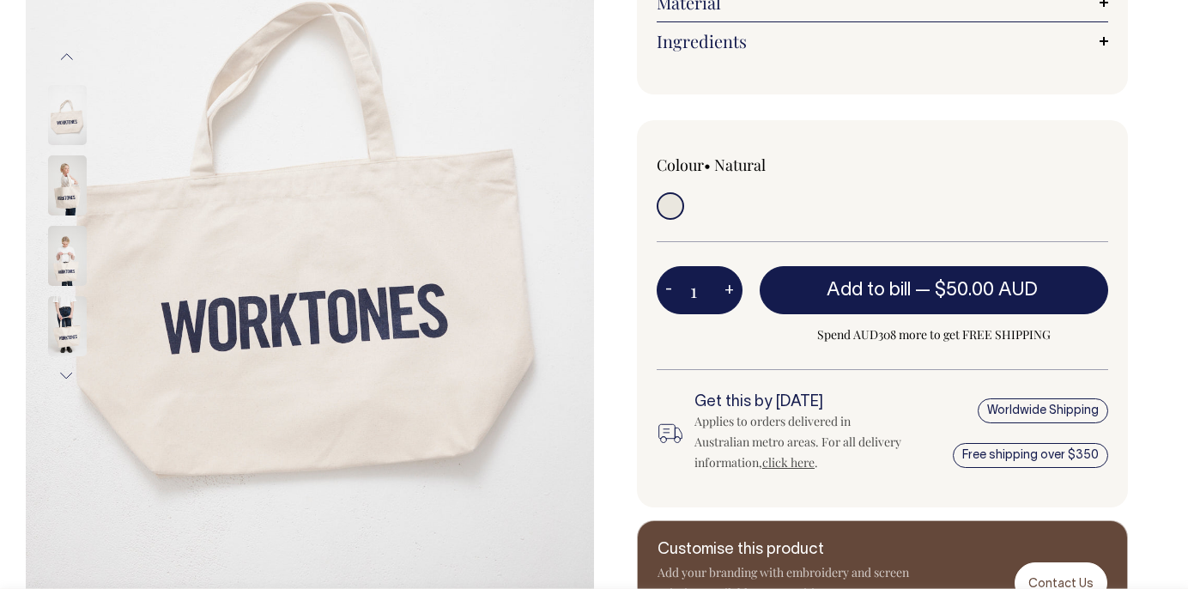
click at [72, 54] on button "Previous" at bounding box center [67, 57] width 26 height 39
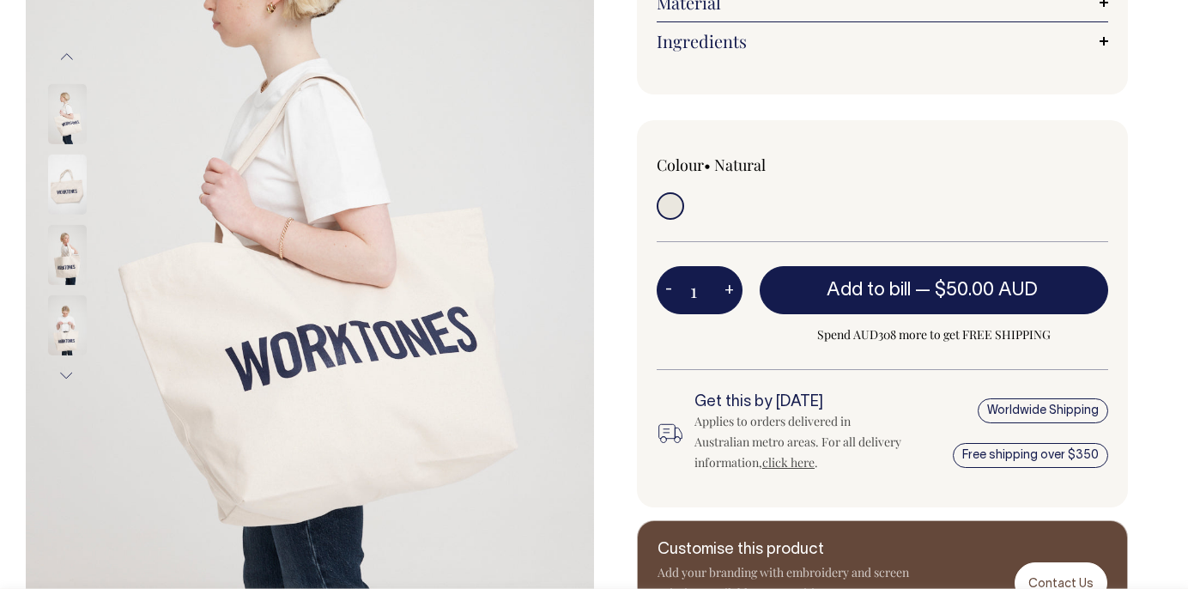
click at [67, 106] on img at bounding box center [67, 114] width 39 height 60
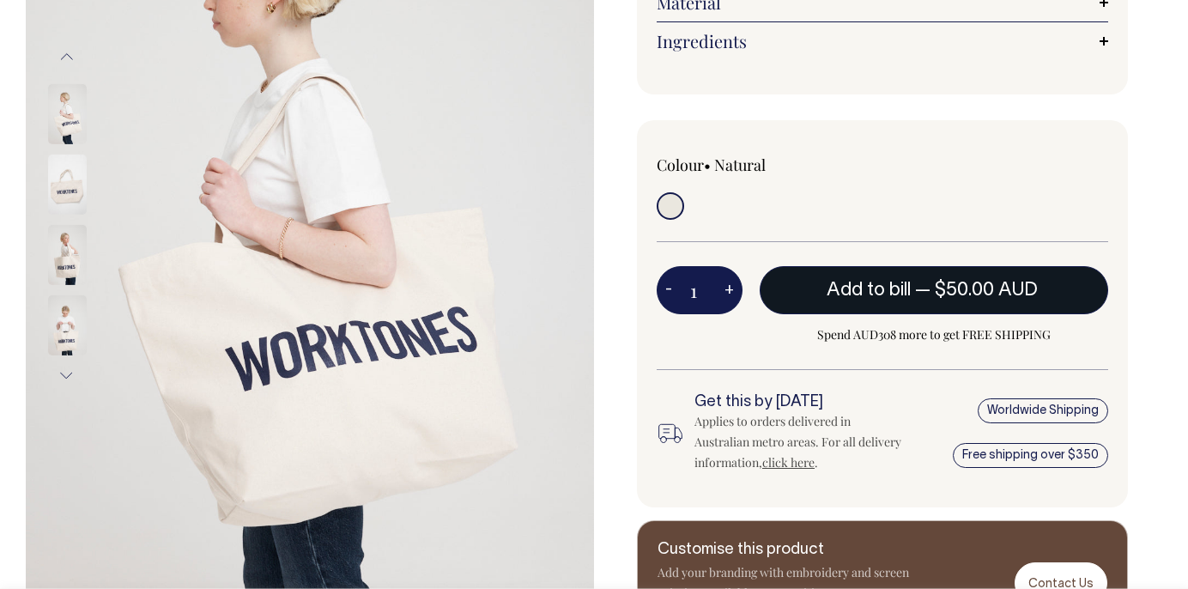
click at [832, 294] on span "Add to bill" at bounding box center [868, 289] width 84 height 17
